Goal: Transaction & Acquisition: Purchase product/service

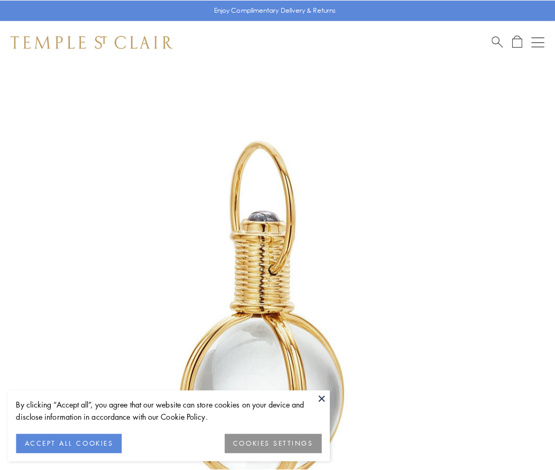
scroll to position [276, 0]
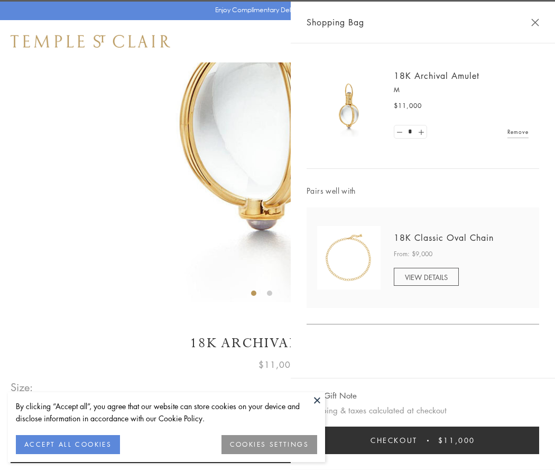
click at [423, 440] on button "Checkout $11,000" at bounding box center [423, 440] width 233 height 28
